Goal: Navigation & Orientation: Find specific page/section

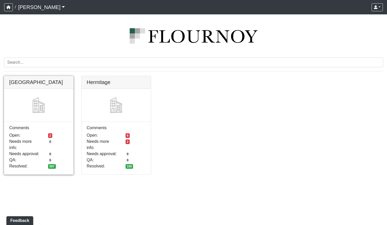
click at [53, 76] on link at bounding box center [38, 76] width 69 height 0
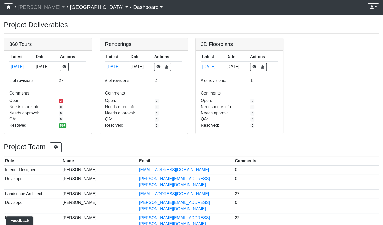
click at [34, 19] on div "/ [PERSON_NAME] Loading... / Cool Springs Loading... / Dashboard Dashboard Deli…" at bounding box center [191, 224] width 383 height 449
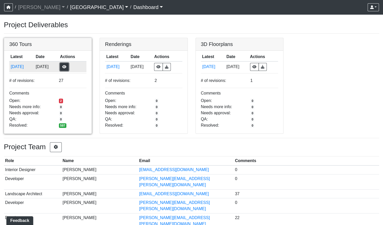
click at [69, 69] on button "button" at bounding box center [64, 67] width 9 height 8
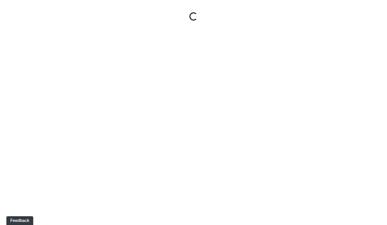
select select "gontoaMErPAtzSBVXh4ptW"
select select "h3ebyGk32eUmSzz99H473o"
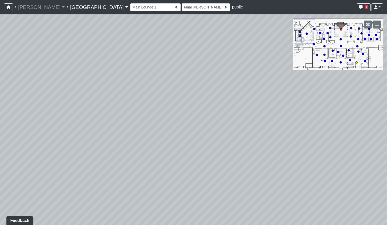
click at [356, 62] on circle at bounding box center [356, 62] width 2 height 2
select select "qraa3g3CYhQY23birKpUUB"
select select "h3ebyGk32eUmSzz99H473o"
drag, startPoint x: 142, startPoint y: 159, endPoint x: 150, endPoint y: 143, distance: 17.9
click at [162, 147] on div "Loading... Pool Courtyard Entry 1 Loading... Main Lounge 2 Loading... Pool Cour…" at bounding box center [193, 119] width 387 height 211
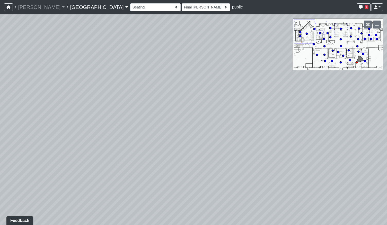
drag, startPoint x: 71, startPoint y: 115, endPoint x: 160, endPoint y: 116, distance: 89.5
click at [160, 116] on div "Loading... Pool Courtyard Entry 1 Loading... Main Lounge 2 Loading... Pool Cour…" at bounding box center [193, 119] width 387 height 211
click at [106, 153] on icon at bounding box center [112, 149] width 15 height 15
select select "n38L2KYfbFjaaXXsEc1LNY"
select select "h3ebyGk32eUmSzz99H473o"
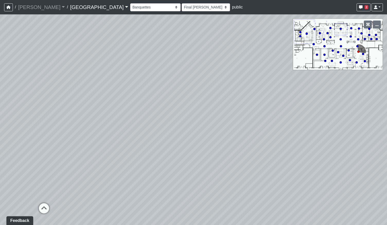
drag, startPoint x: 283, startPoint y: 149, endPoint x: 203, endPoint y: 150, distance: 80.2
click at [203, 150] on div "Loading... Pool Courtyard Entry 1 Loading... Main Lounge 2 Loading... Pool Cour…" at bounding box center [193, 119] width 387 height 211
drag, startPoint x: 210, startPoint y: 145, endPoint x: 192, endPoint y: 144, distance: 18.0
click at [192, 144] on div "Loading... Pool Courtyard Entry 1 Loading... Main Lounge 2 Loading... Pool Cour…" at bounding box center [193, 119] width 387 height 211
drag, startPoint x: 145, startPoint y: 139, endPoint x: 151, endPoint y: 160, distance: 21.9
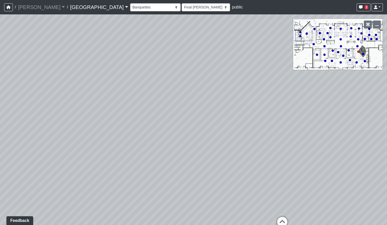
click at [151, 160] on div "Loading... Pool Courtyard Entry 1 Loading... Main Lounge 2 Loading... Pool Cour…" at bounding box center [193, 119] width 387 height 211
drag, startPoint x: 187, startPoint y: 148, endPoint x: 129, endPoint y: 125, distance: 62.2
click at [129, 125] on div "Loading... Pool Courtyard Entry 1 Loading... Main Lounge 2 Loading... Pool Cour…" at bounding box center [193, 119] width 387 height 211
drag, startPoint x: 143, startPoint y: 125, endPoint x: 112, endPoint y: 140, distance: 34.3
click at [112, 140] on div "Loading... Pool Courtyard Entry 1 Loading... Main Lounge 2 Loading... Pool Cour…" at bounding box center [193, 119] width 387 height 211
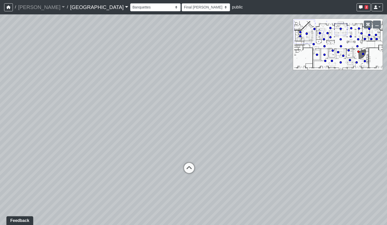
drag, startPoint x: 230, startPoint y: 172, endPoint x: 225, endPoint y: 167, distance: 7.6
click at [225, 167] on div "Loading... Pool Courtyard Entry 1 Loading... Main Lounge 2 Loading... Pool Cour…" at bounding box center [193, 119] width 387 height 211
click at [193, 168] on icon at bounding box center [188, 170] width 15 height 15
select select "c9Hs2ScdahhPhptogQWJHm"
select select "h3ebyGk32eUmSzz99H473o"
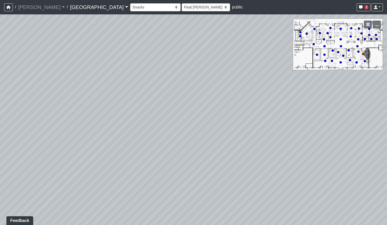
drag, startPoint x: 160, startPoint y: 162, endPoint x: 188, endPoint y: 165, distance: 28.2
click at [290, 159] on div "Loading... Pool Courtyard Entry 1 Loading... Main Lounge 2 Loading... Pool Cour…" at bounding box center [193, 119] width 387 height 211
drag, startPoint x: 173, startPoint y: 163, endPoint x: 270, endPoint y: 122, distance: 105.4
click at [270, 122] on div "Loading... Pool Courtyard Entry 1 Loading... Main Lounge 2 Loading... Pool Cour…" at bounding box center [193, 119] width 387 height 211
drag, startPoint x: 144, startPoint y: 130, endPoint x: 235, endPoint y: 180, distance: 103.9
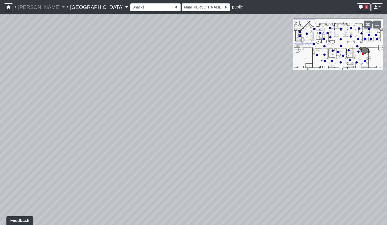
click at [235, 180] on div "Loading... Pool Courtyard Entry 1 Loading... Main Lounge 2 Loading... Pool Cour…" at bounding box center [193, 119] width 387 height 211
drag, startPoint x: 167, startPoint y: 136, endPoint x: 122, endPoint y: 129, distance: 45.0
click at [122, 129] on div "Loading... Pool Courtyard Entry 1 Loading... Main Lounge 2 Loading... Pool Cour…" at bounding box center [193, 119] width 387 height 211
drag, startPoint x: 107, startPoint y: 132, endPoint x: 128, endPoint y: 133, distance: 21.4
click at [128, 133] on div "Loading... Pool Courtyard Entry 1 Loading... Main Lounge 2 Loading... Pool Cour…" at bounding box center [193, 119] width 387 height 211
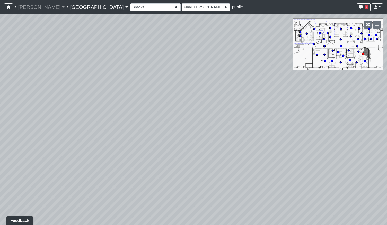
drag, startPoint x: 235, startPoint y: 108, endPoint x: 104, endPoint y: 118, distance: 131.0
click at [104, 118] on div "Loading... Pool Courtyard Entry 1 Loading... Main Lounge 2 Loading... Pool Cour…" at bounding box center [193, 119] width 387 height 211
drag, startPoint x: 196, startPoint y: 142, endPoint x: 135, endPoint y: 125, distance: 63.7
click at [135, 125] on div "Loading... Pool Courtyard Entry 1 Loading... Main Lounge 2 Loading... Pool Cour…" at bounding box center [193, 119] width 387 height 211
drag, startPoint x: 258, startPoint y: 131, endPoint x: 137, endPoint y: 159, distance: 124.1
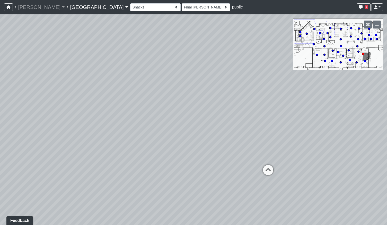
click at [137, 159] on div "Loading... Pool Courtyard Entry 1 Loading... Main Lounge 2 Loading... Pool Cour…" at bounding box center [193, 119] width 387 height 211
click at [258, 168] on icon at bounding box center [258, 170] width 15 height 15
select select "nLHFVUf68nqZRCDyswZxEr"
select select "h3ebyGk32eUmSzz99H473o"
drag, startPoint x: 289, startPoint y: 133, endPoint x: 158, endPoint y: 138, distance: 130.9
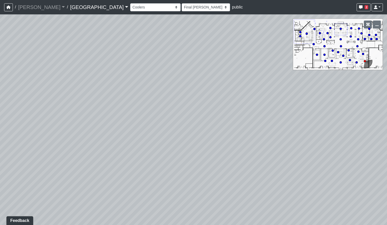
click at [162, 138] on div "Loading... Pool Courtyard Entry 1 Loading... Main Lounge 2 Loading... Pool Cour…" at bounding box center [193, 119] width 387 height 211
drag, startPoint x: 242, startPoint y: 135, endPoint x: 150, endPoint y: 86, distance: 103.8
click at [150, 86] on div "Loading... Pool Courtyard Entry 1 Loading... Main Lounge 2 Loading... Pool Cour…" at bounding box center [193, 119] width 387 height 211
drag, startPoint x: 208, startPoint y: 135, endPoint x: 148, endPoint y: 79, distance: 82.0
click at [148, 79] on div "Loading... Pool Courtyard Entry 1 Loading... Main Lounge 2 Loading... Pool Cour…" at bounding box center [193, 119] width 387 height 211
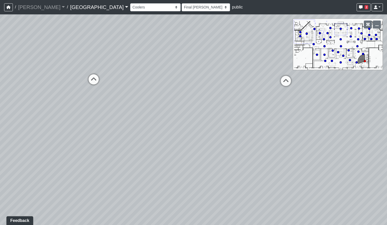
drag, startPoint x: 220, startPoint y: 159, endPoint x: 135, endPoint y: 164, distance: 85.0
click at [135, 164] on div "Loading... Pool Courtyard Entry 1 Loading... Main Lounge 2 Loading... Pool Cour…" at bounding box center [193, 119] width 387 height 211
click at [95, 78] on icon at bounding box center [93, 81] width 15 height 15
select select "qraa3g3CYhQY23birKpUUB"
select select "h3ebyGk32eUmSzz99H473o"
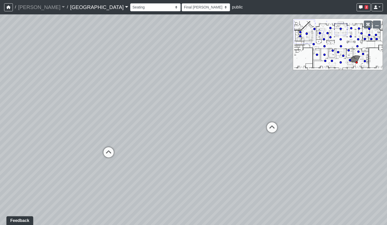
drag, startPoint x: 240, startPoint y: 136, endPoint x: 93, endPoint y: 152, distance: 147.9
click at [65, 153] on div "Loading... Pool Courtyard Entry 1 Loading... Main Lounge 2 Loading... Pool Cour…" at bounding box center [193, 119] width 387 height 211
drag, startPoint x: 254, startPoint y: 142, endPoint x: 34, endPoint y: 159, distance: 221.2
click at [34, 159] on div "Loading... Pool Courtyard Entry 1 Loading... Main Lounge 2 Loading... Pool Cour…" at bounding box center [193, 119] width 387 height 211
drag, startPoint x: 151, startPoint y: 119, endPoint x: 142, endPoint y: 114, distance: 10.0
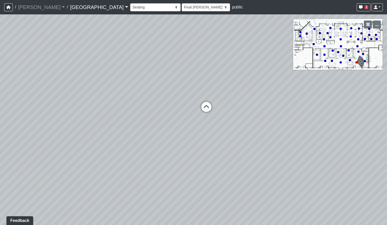
click at [142, 114] on div "Loading... Pool Courtyard Entry 1 Loading... Main Lounge 2 Loading... Pool Cour…" at bounding box center [193, 119] width 387 height 211
drag, startPoint x: 141, startPoint y: 114, endPoint x: 190, endPoint y: 111, distance: 48.4
click at [190, 111] on div "Loading... Pool Courtyard Entry 1 Loading... Main Lounge 2 Loading... Pool Cour…" at bounding box center [193, 119] width 387 height 211
click at [81, 7] on link "[GEOGRAPHIC_DATA]" at bounding box center [99, 7] width 58 height 10
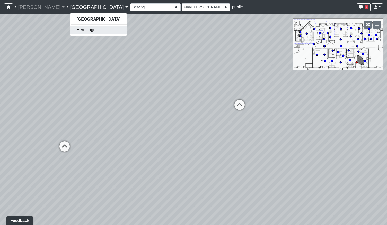
click at [80, 29] on link "Hermitage" at bounding box center [98, 30] width 56 height 8
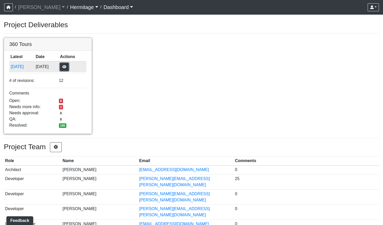
click at [67, 66] on button "button" at bounding box center [64, 67] width 9 height 8
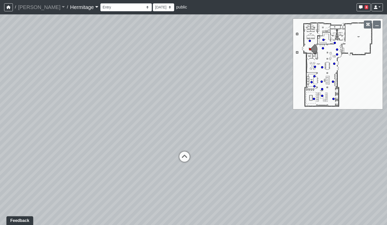
click at [321, 80] on icon at bounding box center [321, 81] width 3 height 3
select select "tmzZpXiDX1H7kcNbT6Q3ZE"
click at [170, 141] on div "Loading... Leasing Desk Loading... Hallway Loading... Market Lounge 1 Loading..…" at bounding box center [193, 119] width 387 height 211
drag, startPoint x: 247, startPoint y: 138, endPoint x: 141, endPoint y: 138, distance: 106.7
click at [141, 138] on div "Loading... Leasing Desk Loading... Hallway Loading... Market Lounge 1 Loading..…" at bounding box center [193, 119] width 387 height 211
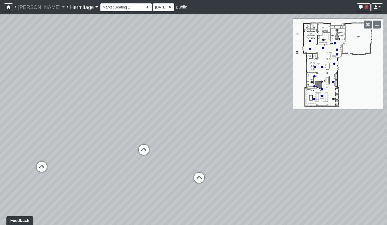
drag, startPoint x: 226, startPoint y: 138, endPoint x: 114, endPoint y: 136, distance: 112.1
click at [114, 136] on div "Loading... Leasing Desk Loading... Hallway Loading... Market Lounge 1 Loading..…" at bounding box center [193, 119] width 387 height 211
drag, startPoint x: 221, startPoint y: 135, endPoint x: 171, endPoint y: 126, distance: 51.1
click at [171, 126] on div "Loading... Leasing Desk Loading... Hallway Loading... Market Lounge 1 Loading..…" at bounding box center [193, 119] width 387 height 211
drag, startPoint x: 140, startPoint y: 152, endPoint x: 161, endPoint y: 152, distance: 21.1
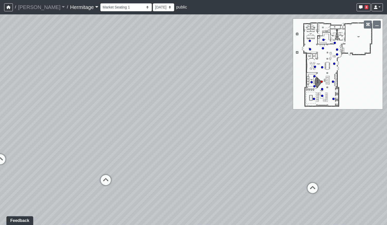
click at [161, 152] on div "Loading... Leasing Desk Loading... Hallway Loading... Market Lounge 1 Loading..…" at bounding box center [193, 119] width 387 height 211
drag, startPoint x: 179, startPoint y: 142, endPoint x: 160, endPoint y: 144, distance: 18.4
click at [160, 144] on div "Loading... Leasing Desk Loading... Hallway Loading... Market Lounge 1 Loading..…" at bounding box center [193, 119] width 387 height 211
drag, startPoint x: 321, startPoint y: 143, endPoint x: 285, endPoint y: 147, distance: 36.7
click at [276, 142] on div "Loading... Leasing Desk Loading... Hallway Loading... Market Lounge 1 Loading..…" at bounding box center [193, 119] width 387 height 211
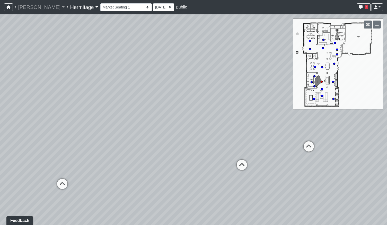
click at [75, 6] on link "Hermitage" at bounding box center [84, 7] width 28 height 10
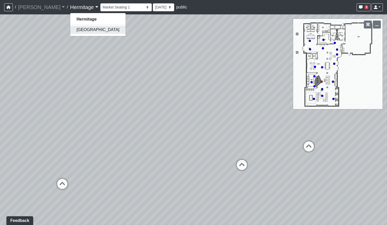
click at [77, 29] on link "Cool Springs" at bounding box center [97, 30] width 55 height 8
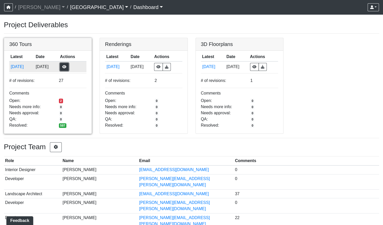
click at [69, 69] on button "button" at bounding box center [64, 67] width 9 height 8
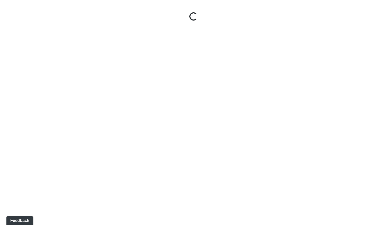
select select "gontoaMErPAtzSBVXh4ptW"
select select "h3ebyGk32eUmSzz99H473o"
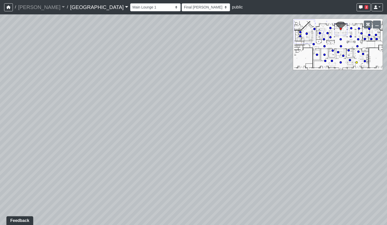
click at [356, 63] on circle at bounding box center [356, 62] width 2 height 2
select select "qraa3g3CYhQY23birKpUUB"
select select "h3ebyGk32eUmSzz99H473o"
